Goal: Find specific page/section: Find specific page/section

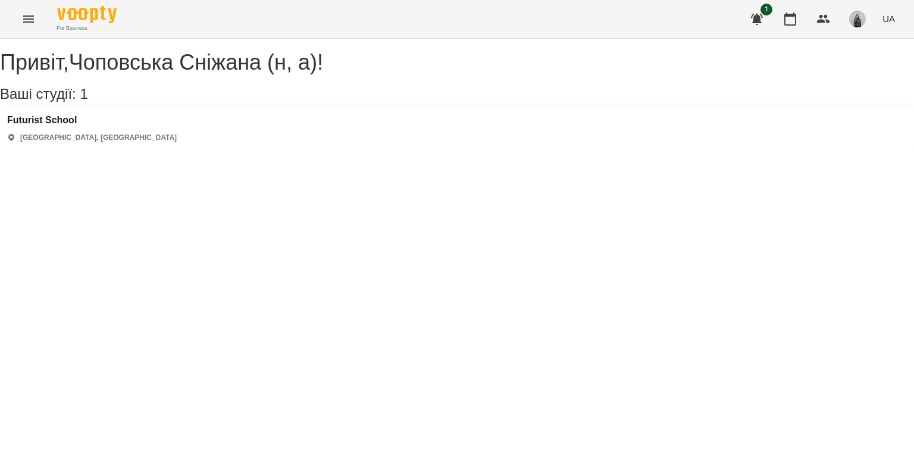
click at [21, 18] on icon "Menu" at bounding box center [28, 19] width 14 height 14
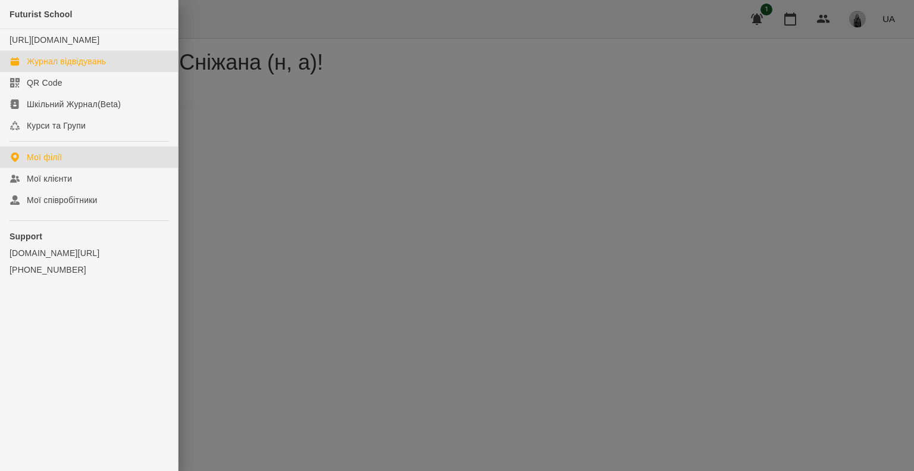
click at [74, 67] on div "Журнал відвідувань" at bounding box center [66, 61] width 79 height 12
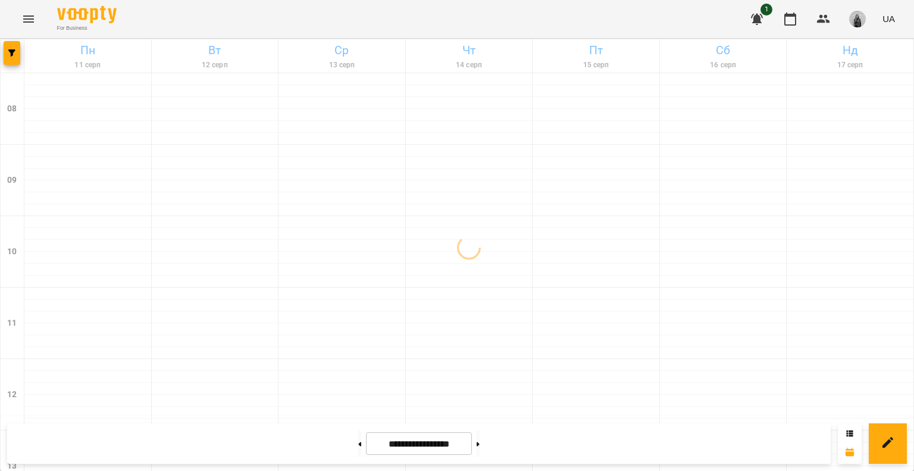
click at [854, 26] on img "button" at bounding box center [858, 19] width 17 height 17
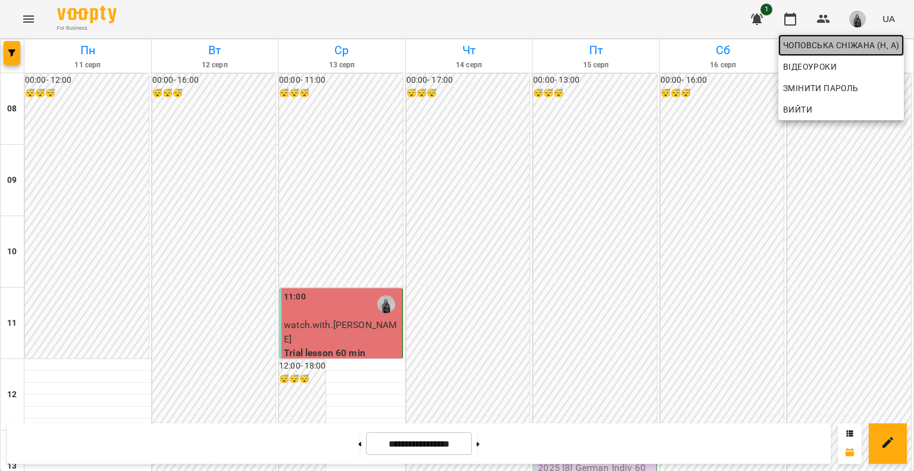
click at [808, 48] on span "Чоповська Сніжана (н, а)" at bounding box center [841, 45] width 116 height 14
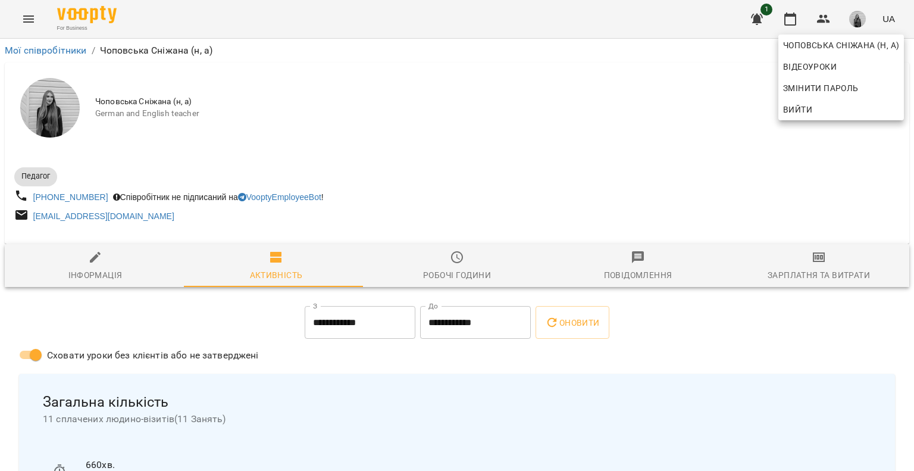
click at [435, 264] on div at bounding box center [457, 235] width 914 height 471
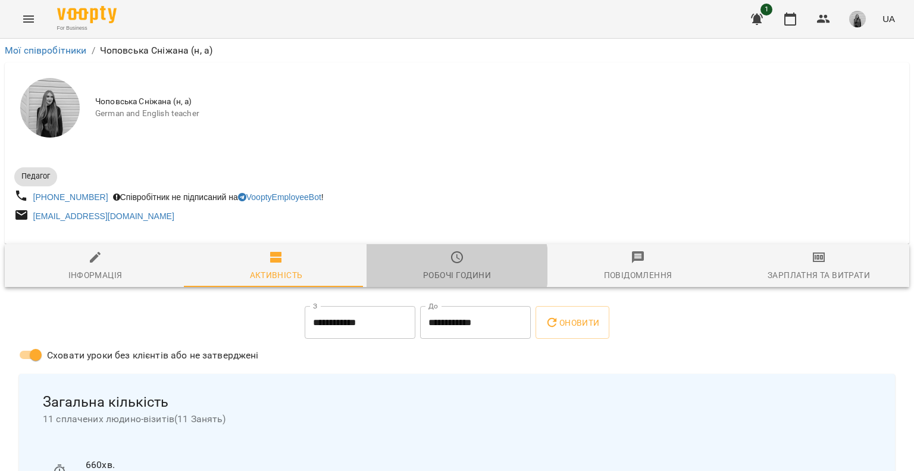
click at [452, 267] on span "Робочі години" at bounding box center [457, 266] width 167 height 32
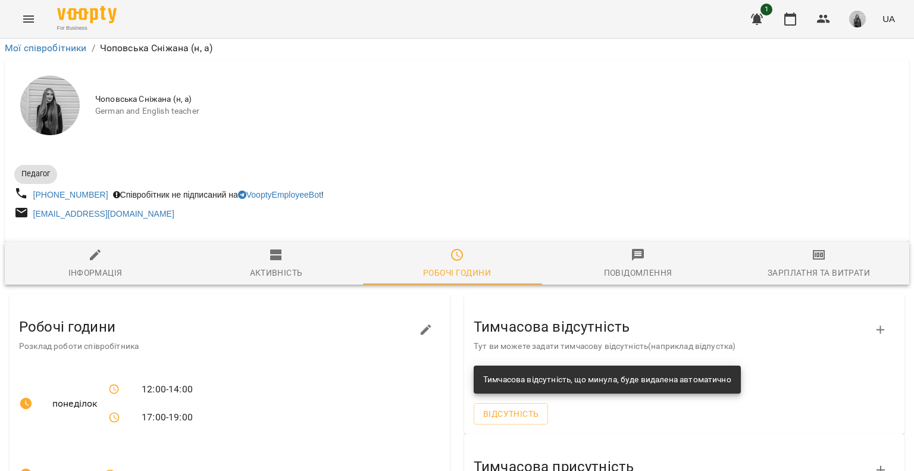
scroll to position [412, 0]
